Goal: Answer question/provide support: Share knowledge or assist other users

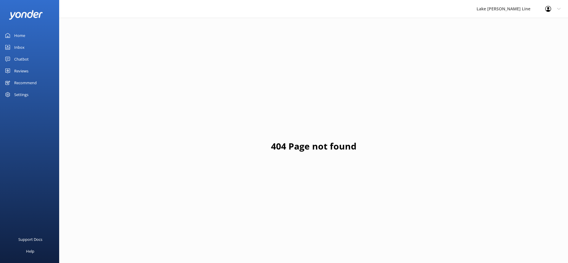
click at [13, 63] on link "Chatbot" at bounding box center [29, 59] width 59 height 12
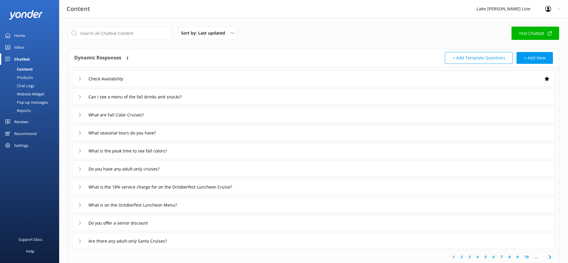
click at [35, 85] on link "Chat Logs" at bounding box center [32, 86] width 56 height 8
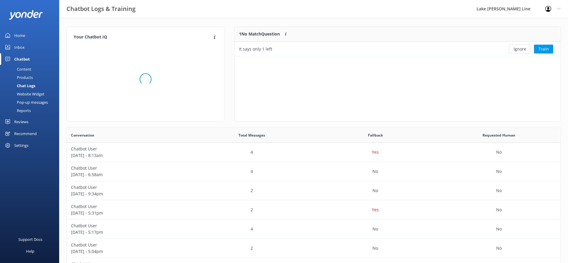
scroll to position [30, 326]
click at [380, 46] on div "It says only 1 left" at bounding box center [365, 49] width 260 height 15
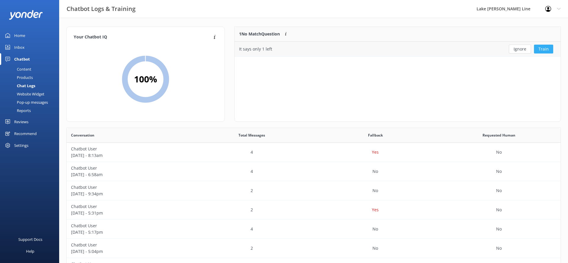
click at [539, 49] on button "Train" at bounding box center [543, 49] width 19 height 9
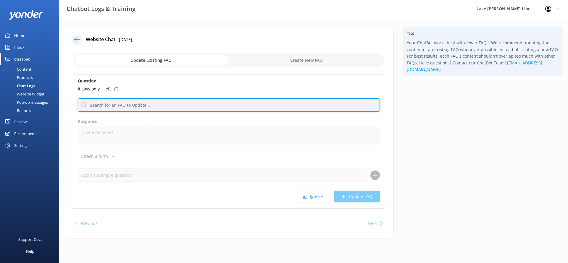
click at [142, 105] on input "text" at bounding box center [229, 104] width 302 height 13
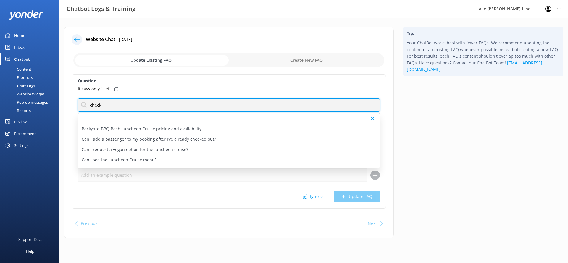
click at [99, 104] on input "check" at bounding box center [229, 104] width 302 height 13
type input "cancel"
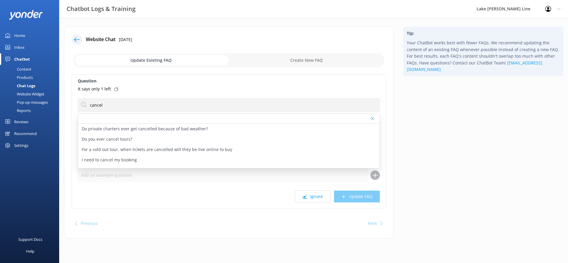
click at [135, 151] on p "For a sold out tour, when tickets are cancelled will they be live online to buy" at bounding box center [157, 149] width 151 height 7
type textarea "When a tour is sold out, it usually stays sold out. You can check back online f…"
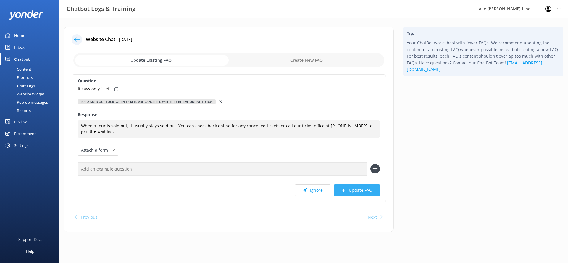
click at [356, 186] on button "Update FAQ" at bounding box center [357, 191] width 46 height 12
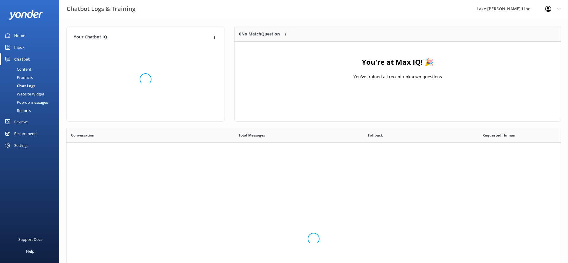
scroll to position [74, 326]
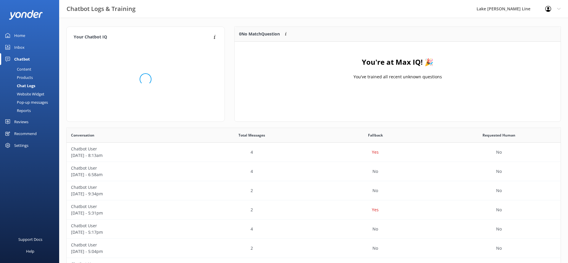
scroll to position [207, 494]
